Goal: Task Accomplishment & Management: Manage account settings

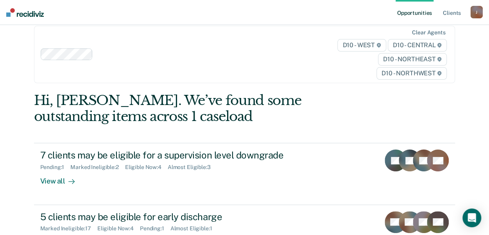
scroll to position [11, 0]
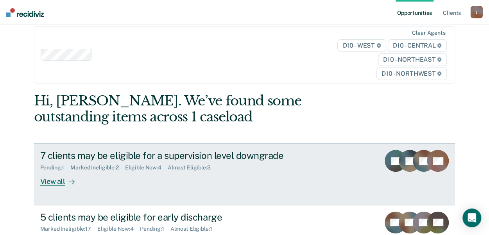
click at [176, 158] on div "7 clients may be eligible for a supervision level downgrade" at bounding box center [177, 155] width 275 height 11
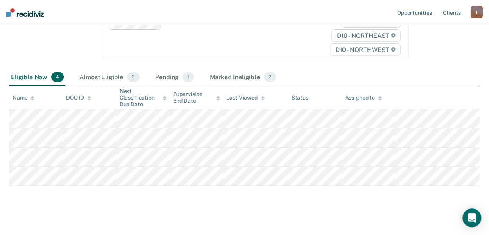
scroll to position [132, 0]
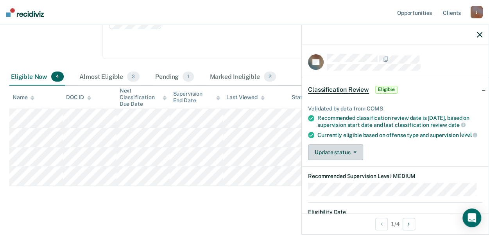
click at [342, 158] on button "Update status" at bounding box center [335, 153] width 55 height 16
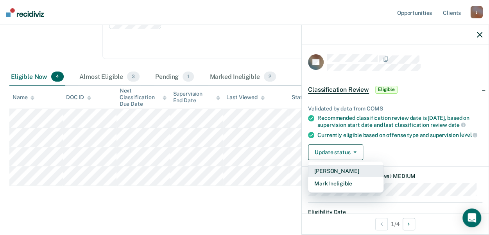
click at [347, 178] on button "[PERSON_NAME]" at bounding box center [345, 171] width 75 height 13
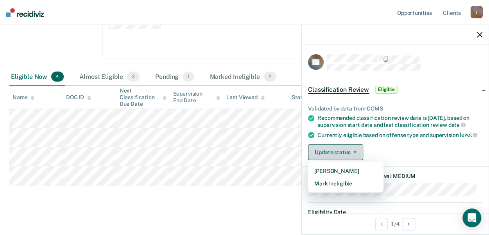
scroll to position [119, 0]
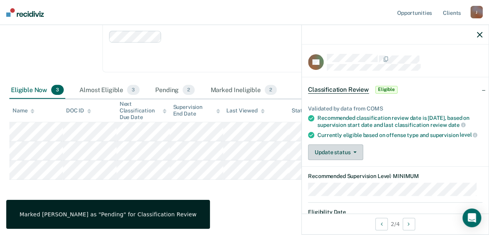
click at [325, 154] on button "Update status" at bounding box center [335, 153] width 55 height 16
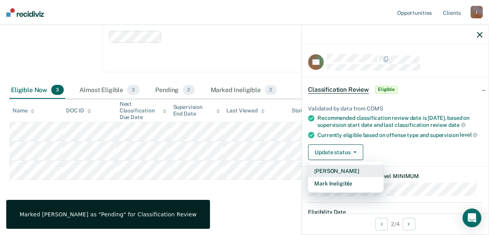
click at [340, 176] on button "[PERSON_NAME]" at bounding box center [345, 171] width 75 height 13
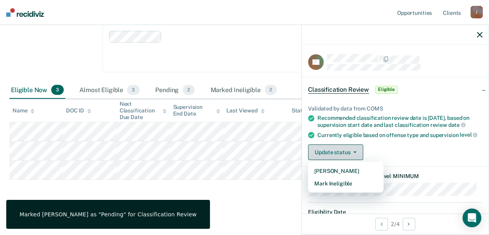
scroll to position [100, 0]
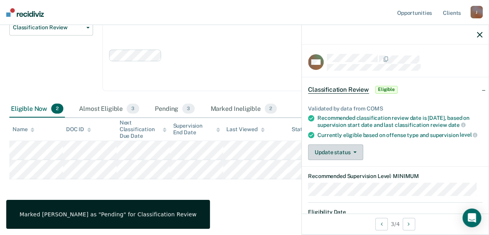
click at [336, 159] on button "Update status" at bounding box center [335, 153] width 55 height 16
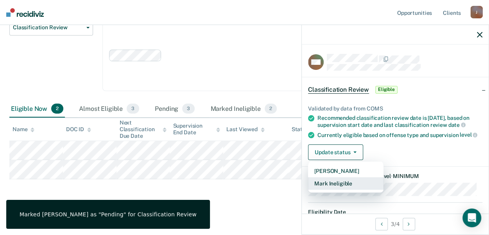
click at [348, 187] on button "Mark Ineligible" at bounding box center [345, 184] width 75 height 13
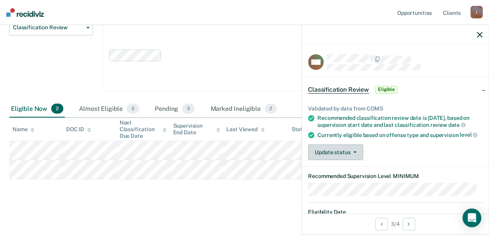
click at [322, 156] on button "Update status" at bounding box center [335, 153] width 55 height 16
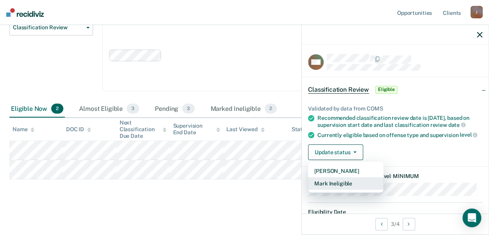
click at [338, 190] on button "Mark Ineligible" at bounding box center [345, 184] width 75 height 13
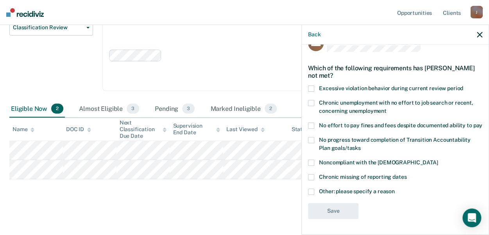
scroll to position [25, 0]
click at [311, 100] on span at bounding box center [311, 103] width 6 height 6
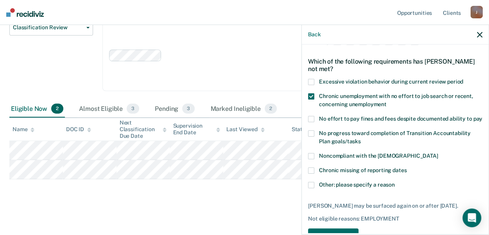
click at [311, 160] on span at bounding box center [311, 156] width 6 height 6
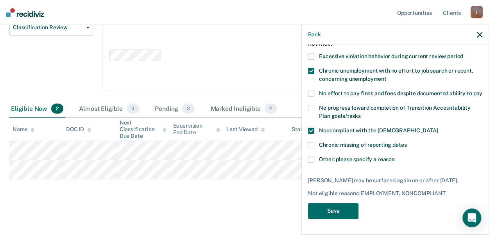
scroll to position [64, 0]
click at [331, 212] on button "Save" at bounding box center [333, 211] width 50 height 16
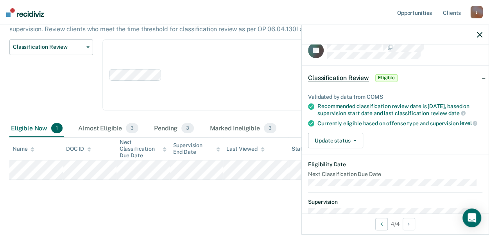
scroll to position [0, 0]
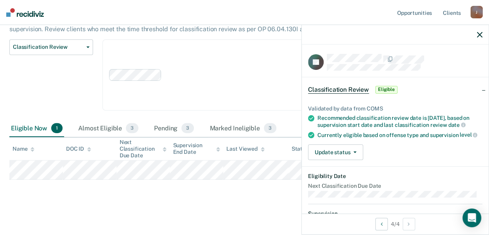
click at [382, 87] on span "Eligible" at bounding box center [386, 90] width 22 height 8
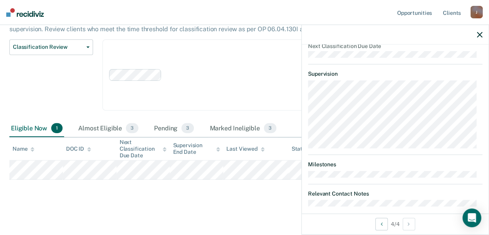
scroll to position [82, 0]
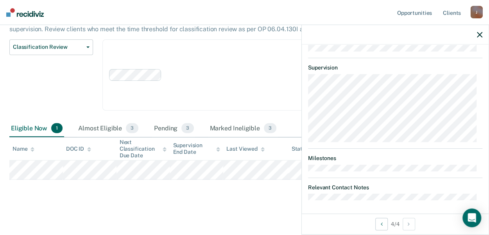
click at [478, 36] on icon "button" at bounding box center [479, 34] width 5 height 5
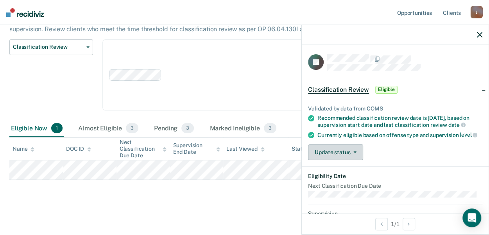
click at [354, 153] on icon "button" at bounding box center [355, 153] width 3 height 2
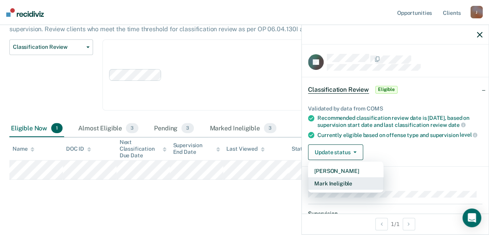
click at [350, 190] on button "Mark Ineligible" at bounding box center [345, 184] width 75 height 13
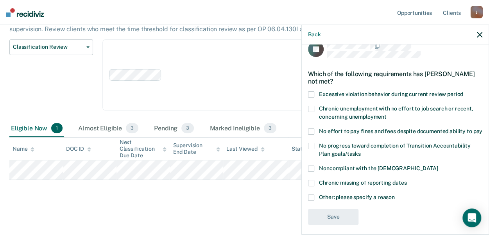
scroll to position [25, 0]
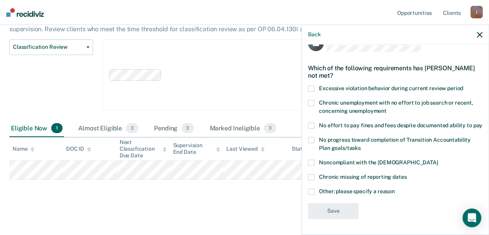
click at [311, 191] on span at bounding box center [311, 192] width 6 height 6
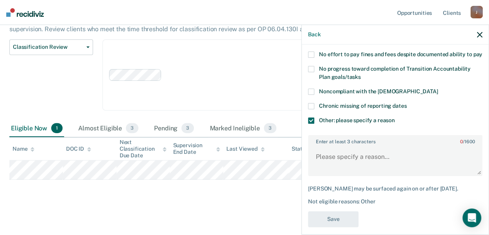
scroll to position [92, 0]
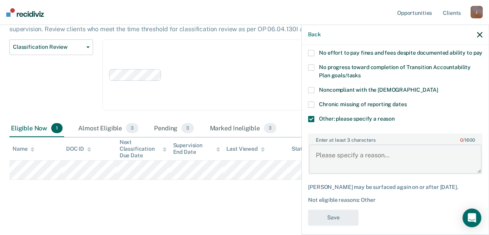
click at [375, 167] on textarea "Enter at least 3 characters 0 / 1600" at bounding box center [395, 159] width 173 height 29
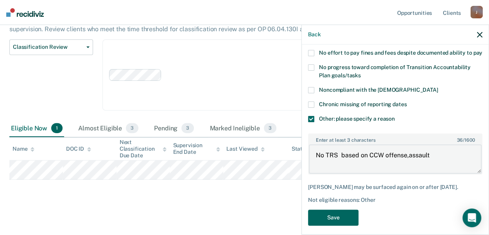
type textarea "No TRS based on CCW offense,assault"
click at [346, 223] on button "Save" at bounding box center [333, 218] width 50 height 16
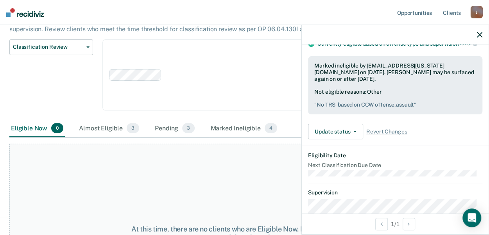
click at [482, 34] on icon "button" at bounding box center [479, 34] width 5 height 5
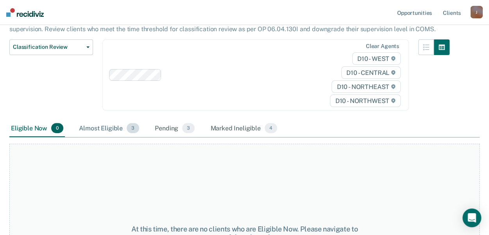
click at [92, 128] on div "Almost Eligible 3" at bounding box center [108, 128] width 63 height 17
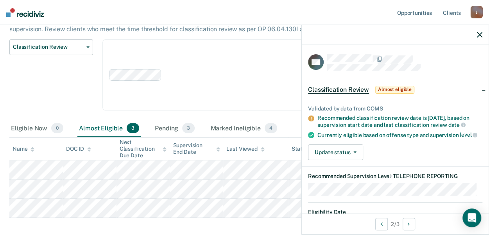
click at [477, 32] on div at bounding box center [395, 35] width 187 height 20
click at [483, 34] on div at bounding box center [395, 35] width 187 height 20
click at [481, 34] on icon "button" at bounding box center [479, 34] width 5 height 5
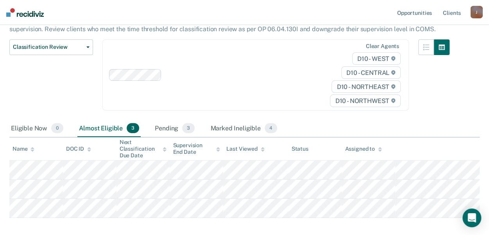
click at [107, 126] on div "Almost Eligible 3" at bounding box center [108, 128] width 63 height 17
